Goal: Check status: Check status

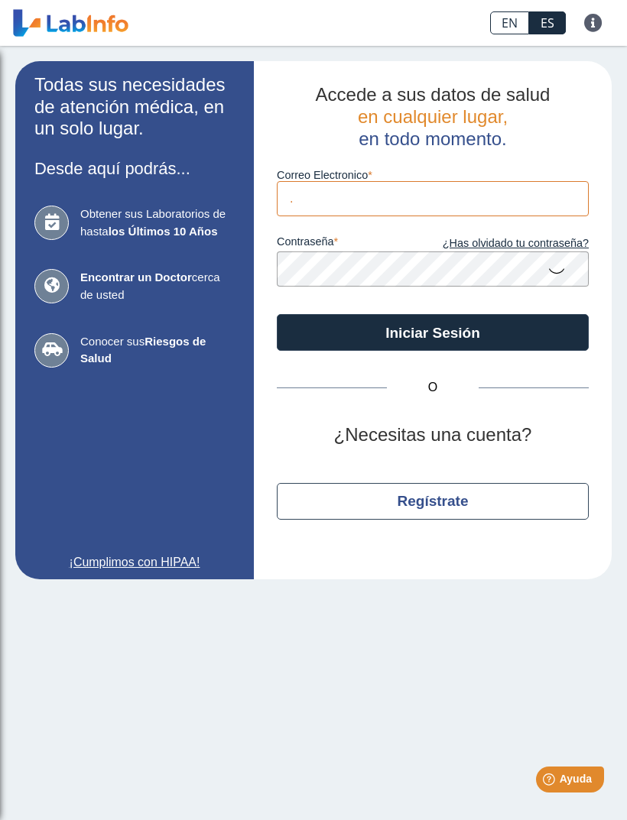
type input "[EMAIL_ADDRESS][DOMAIN_NAME]"
click at [433, 333] on button "Iniciar Sesión" at bounding box center [433, 332] width 312 height 37
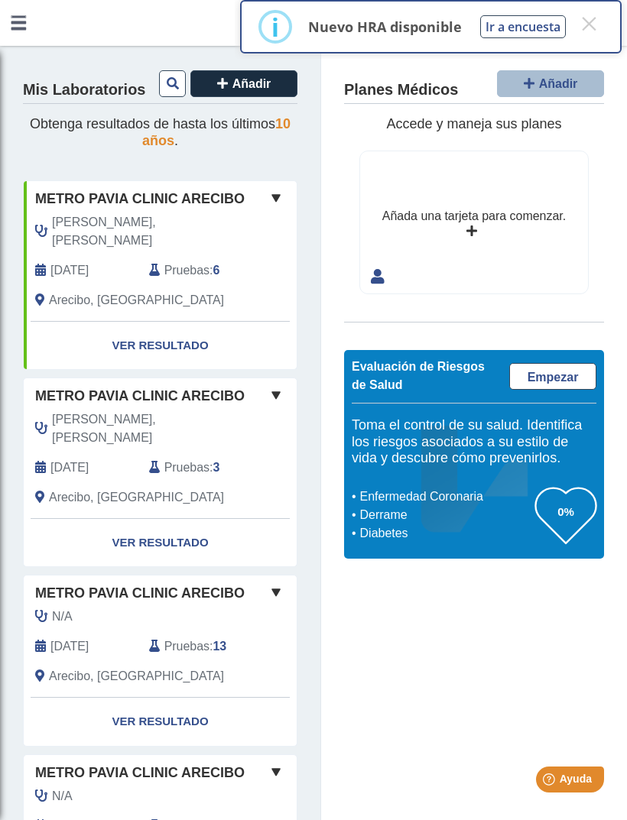
click at [133, 323] on link "Ver Resultado" at bounding box center [160, 346] width 273 height 48
click at [593, 25] on button "×" at bounding box center [589, 24] width 28 height 28
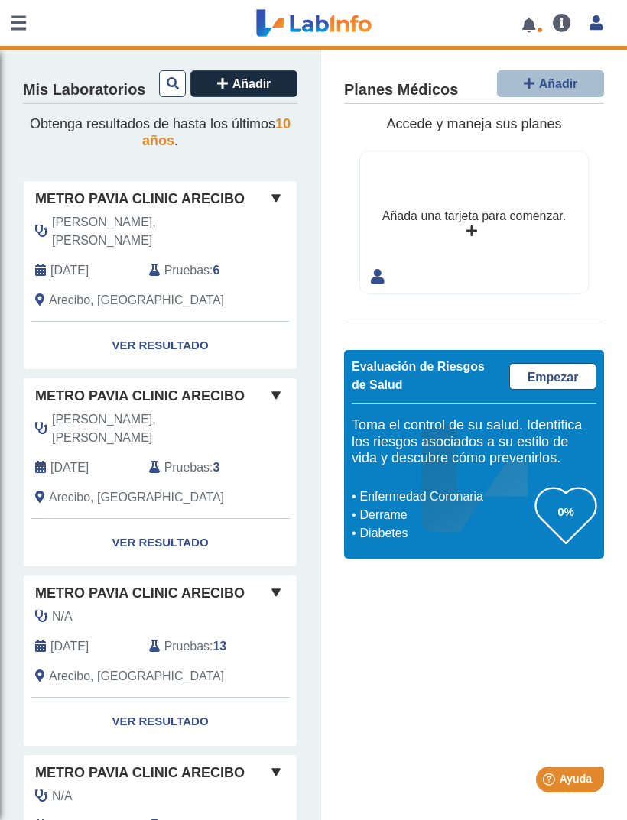
click at [152, 327] on link "Ver Resultado" at bounding box center [160, 346] width 273 height 48
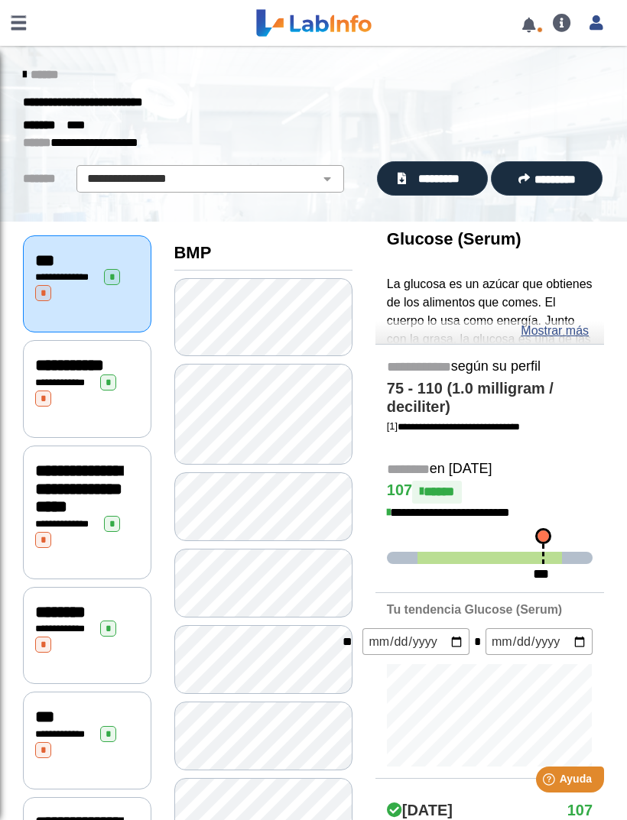
scroll to position [2, 0]
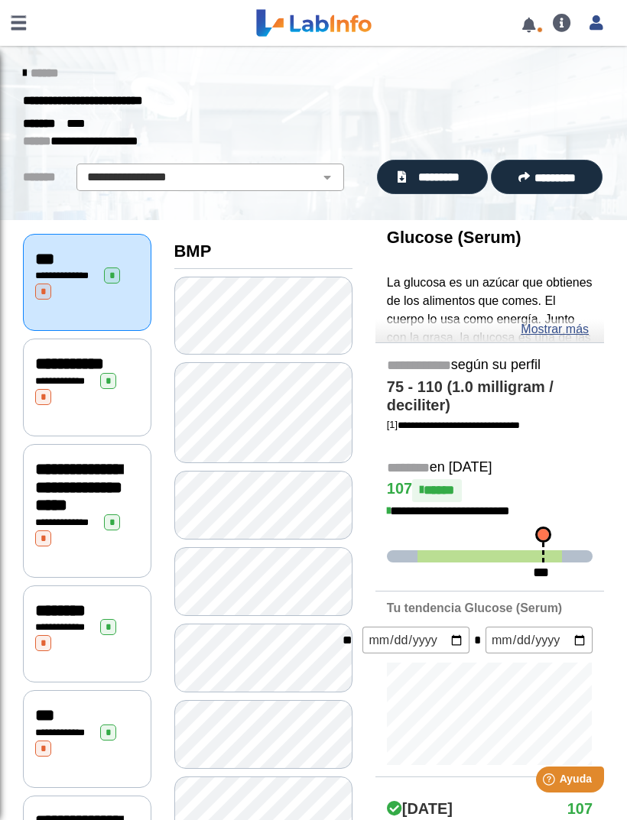
click at [405, 176] on icon at bounding box center [402, 176] width 8 height 11
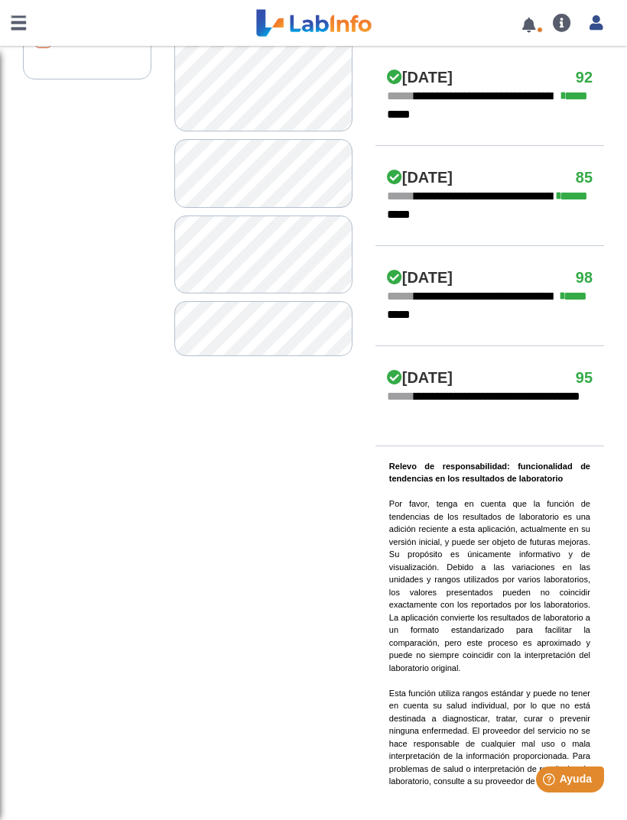
scroll to position [836, 0]
